Goal: Find specific page/section: Locate item on page

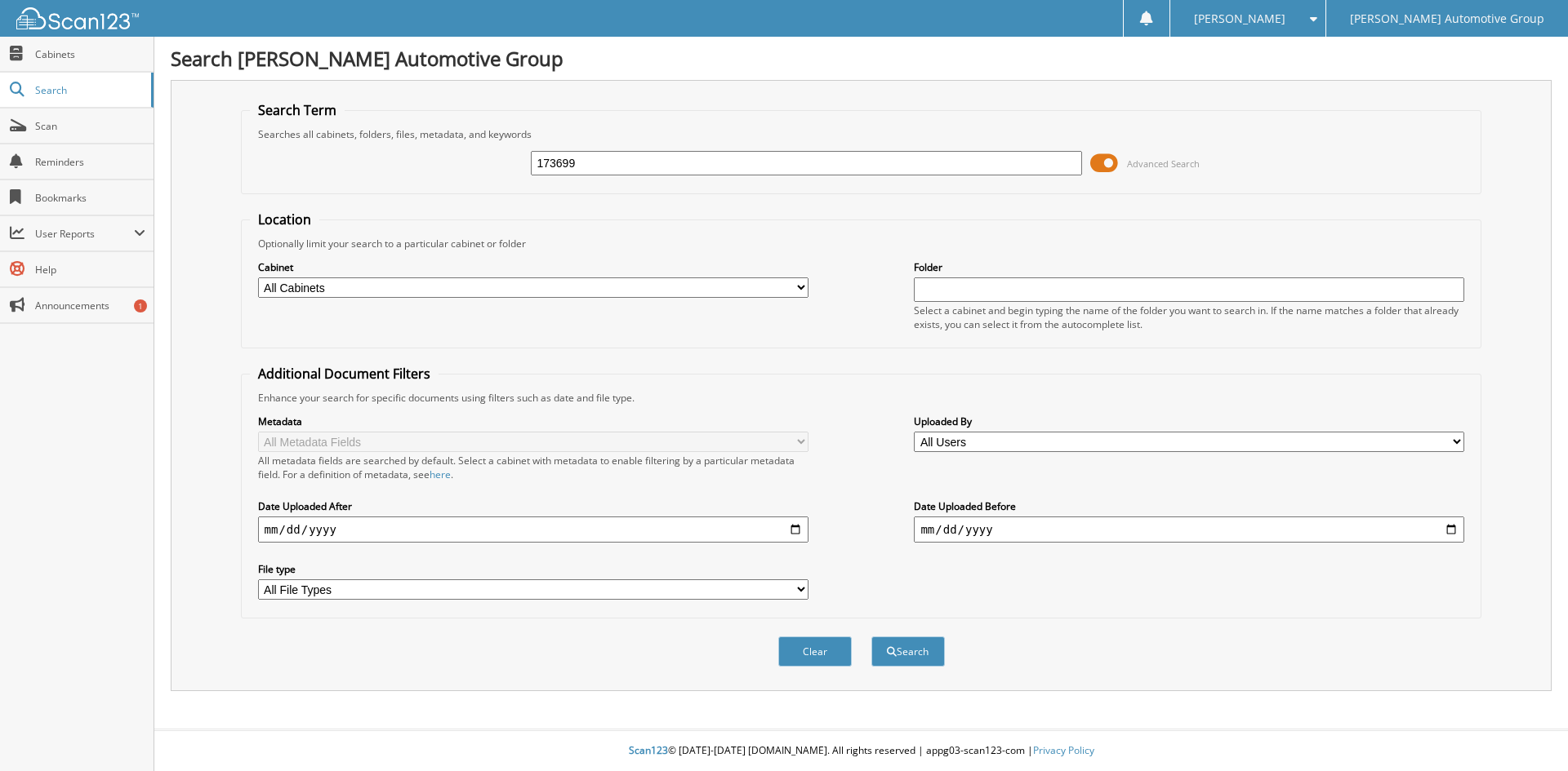
click at [871, 637] on button "Search" at bounding box center [907, 652] width 73 height 30
type input "173699+"
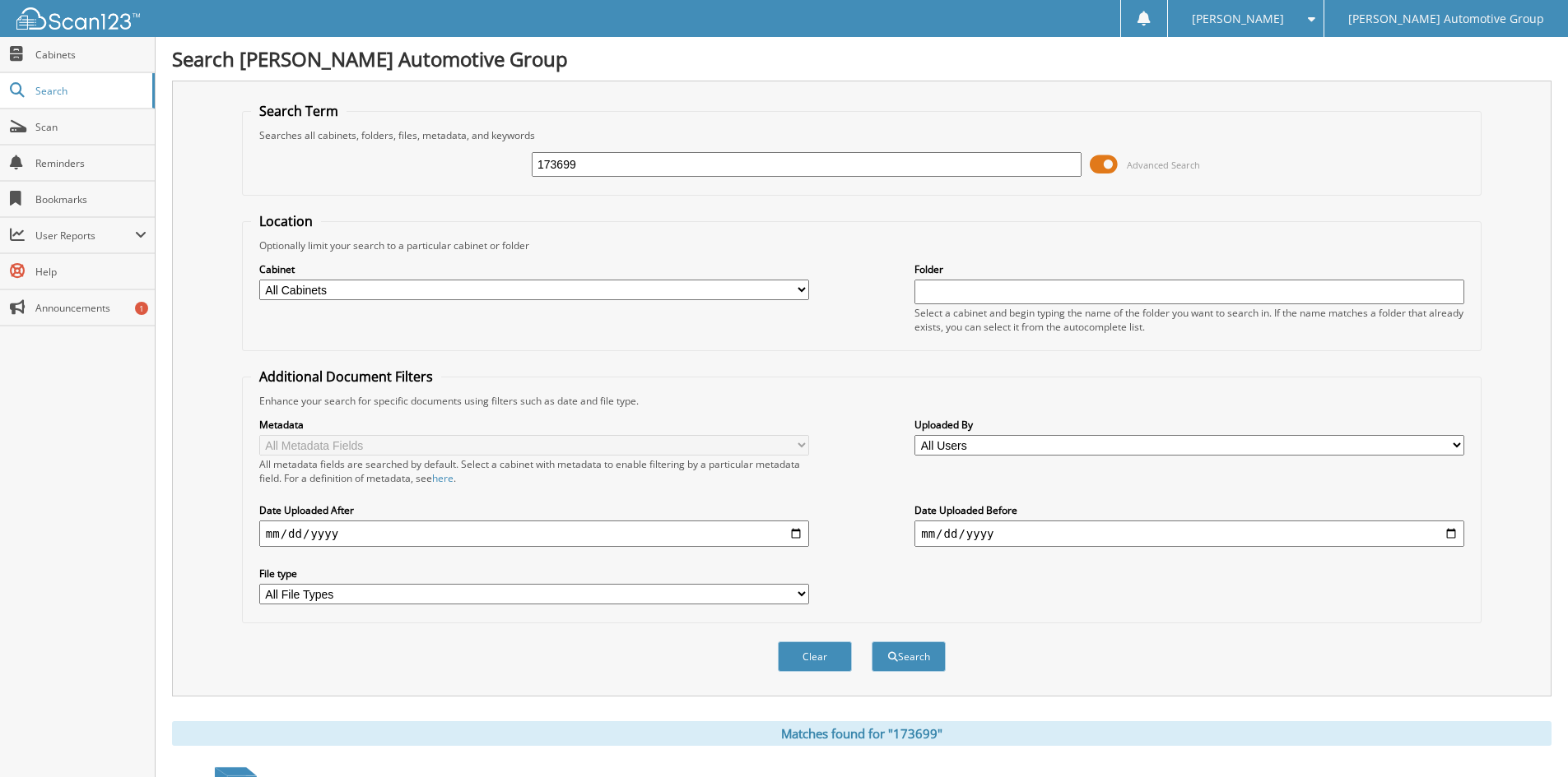
click at [685, 167] on input "173699" at bounding box center [806, 164] width 550 height 25
click at [871, 642] on button "Search" at bounding box center [908, 657] width 74 height 31
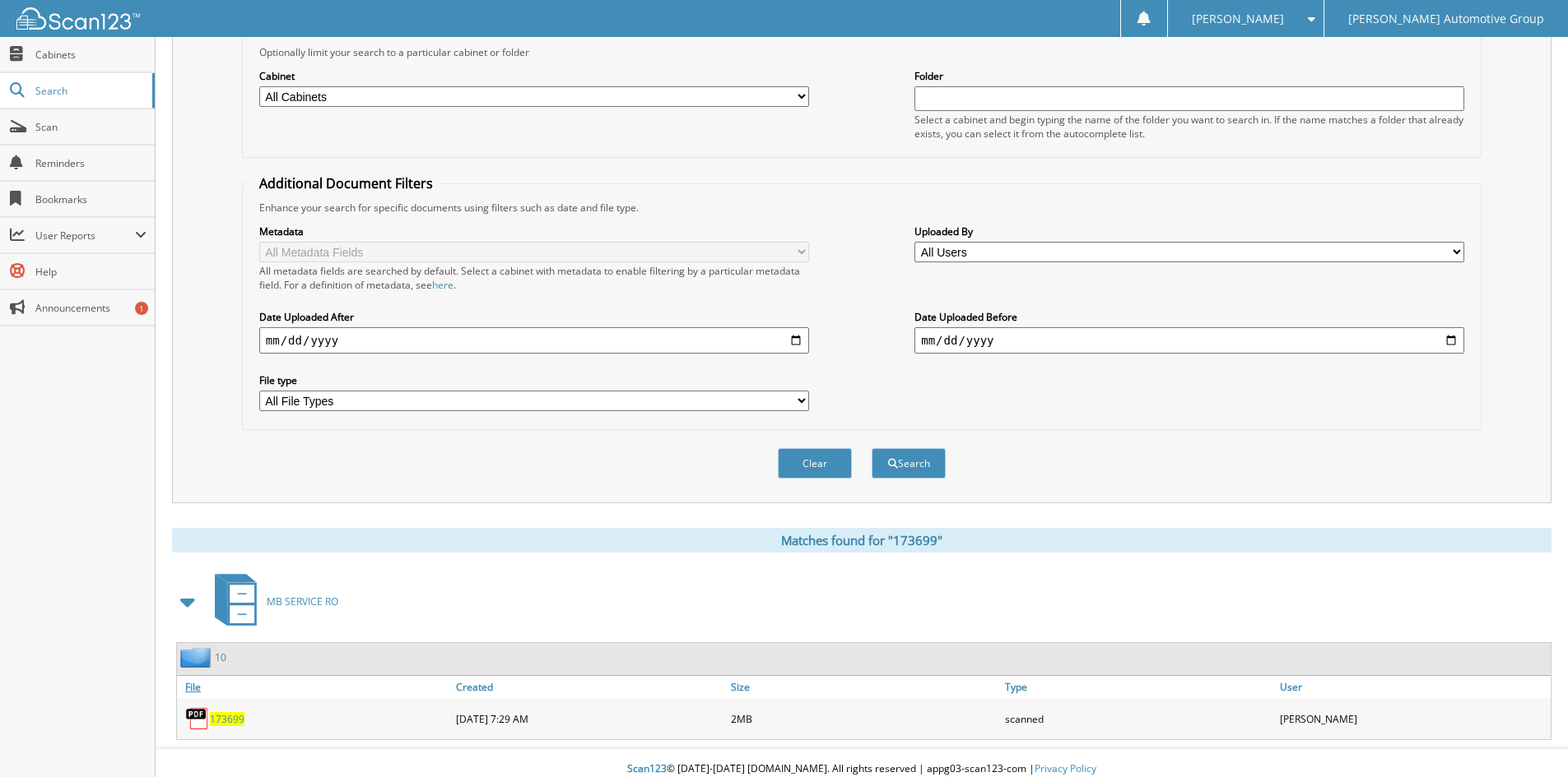
scroll to position [207, 0]
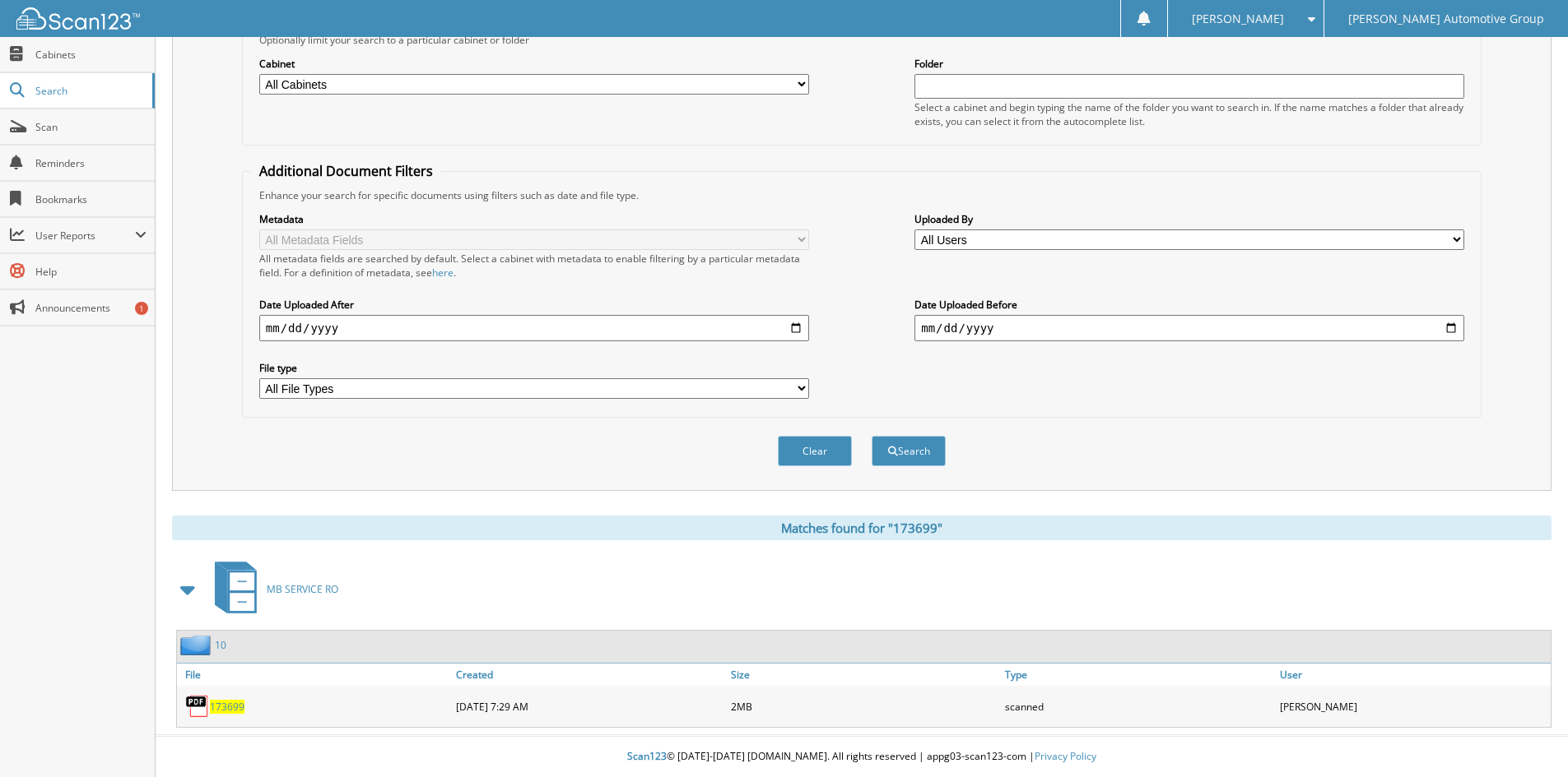
click at [218, 702] on span "173699" at bounding box center [228, 706] width 35 height 14
click at [203, 711] on img at bounding box center [198, 706] width 25 height 25
click at [208, 711] on img at bounding box center [198, 706] width 25 height 25
click at [217, 706] on span "173699" at bounding box center [228, 706] width 35 height 14
